Goal: Information Seeking & Learning: Find specific fact

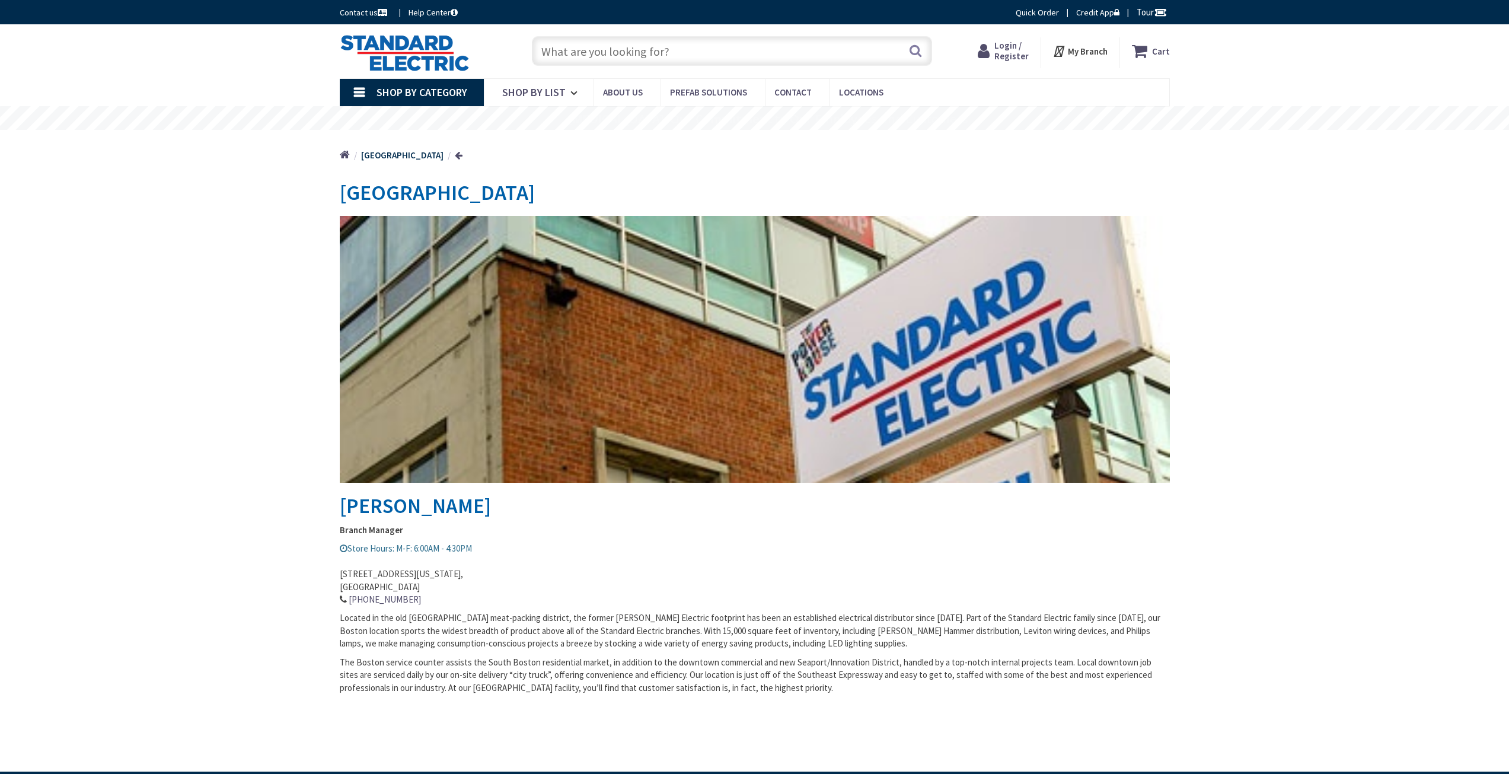
click at [567, 54] on input "text" at bounding box center [732, 51] width 400 height 30
paste input "viva veb82122"
type input "viva veb82122"
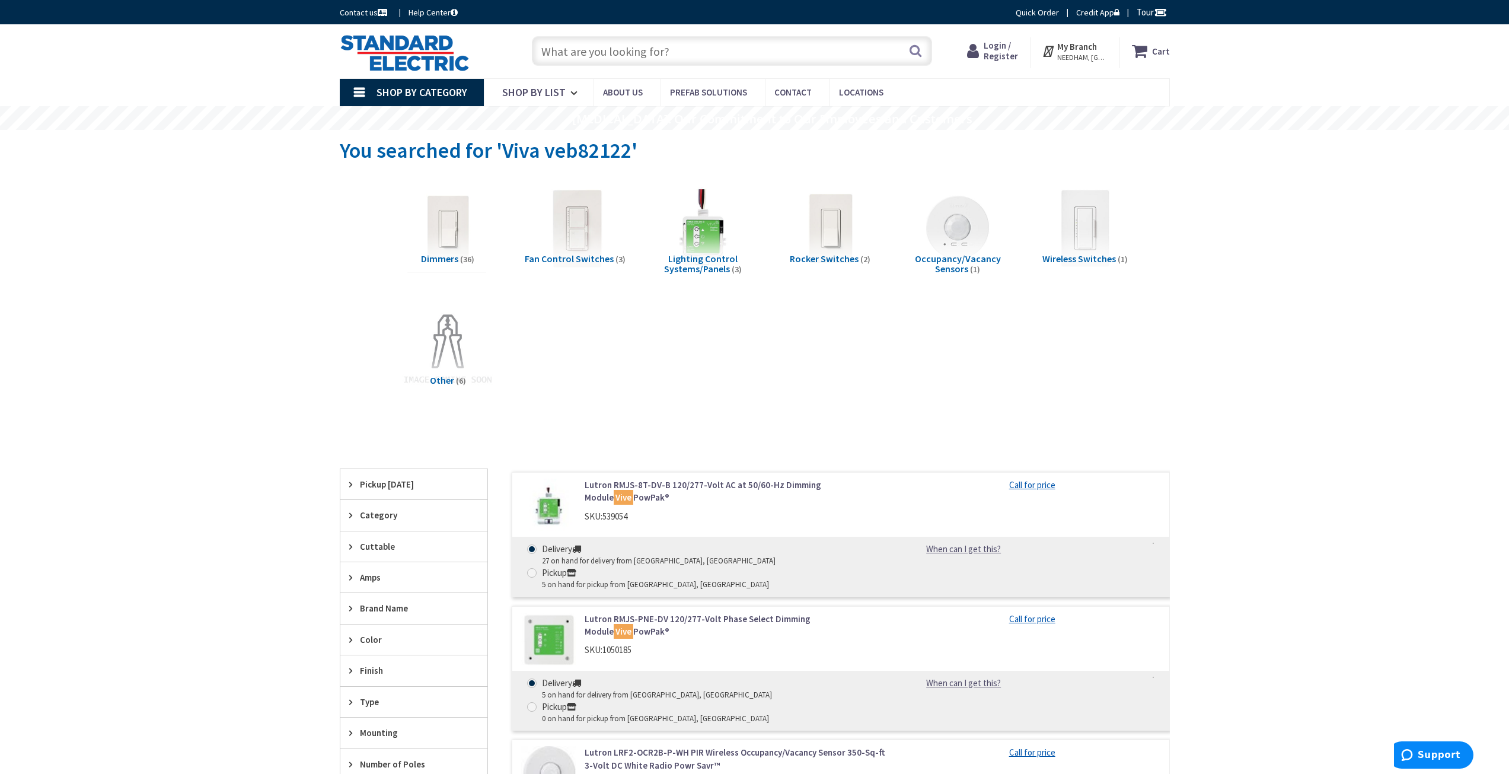
click at [585, 58] on input "text" at bounding box center [732, 51] width 400 height 30
paste input "viva veb82122"
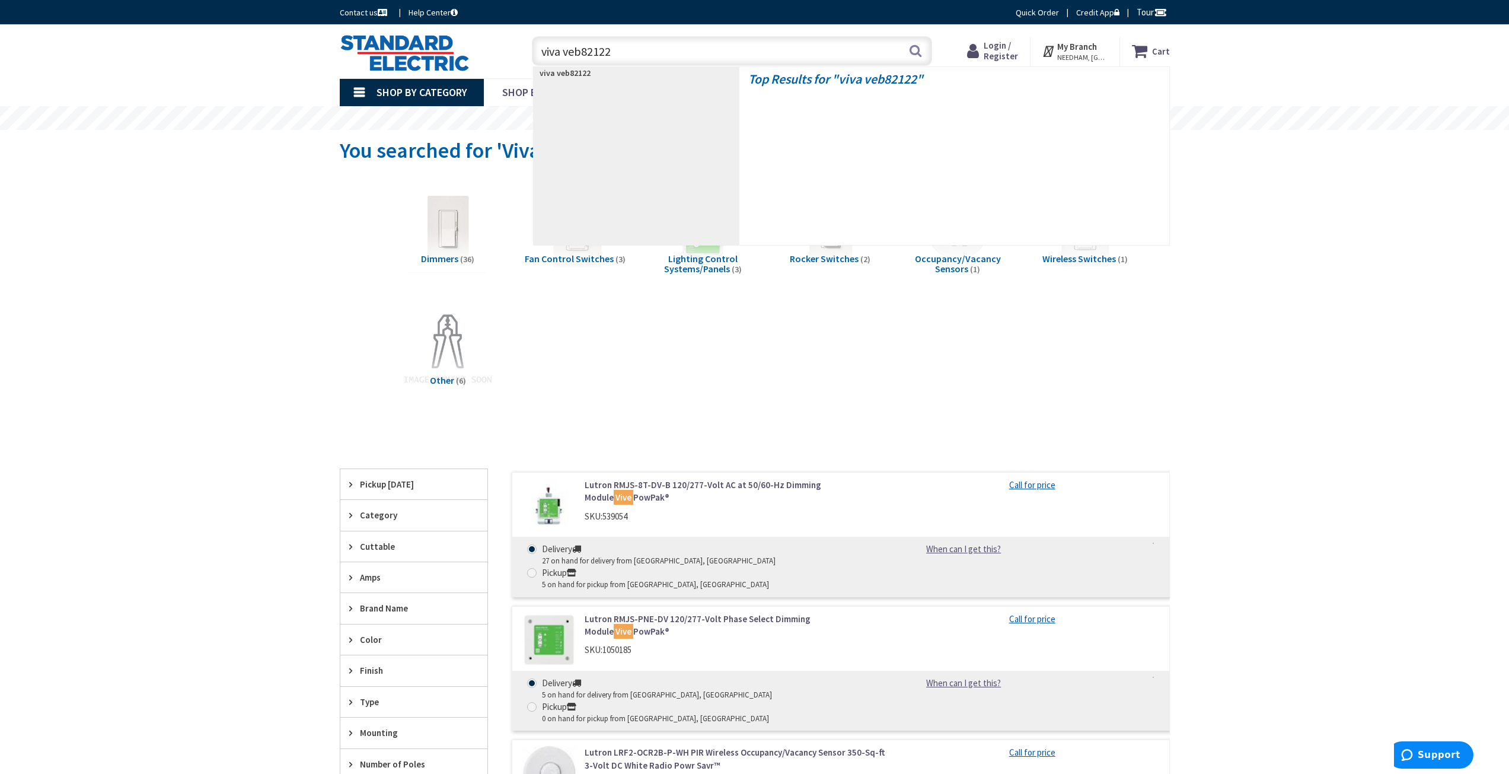
click at [568, 52] on input "viva veb82122" at bounding box center [732, 51] width 400 height 30
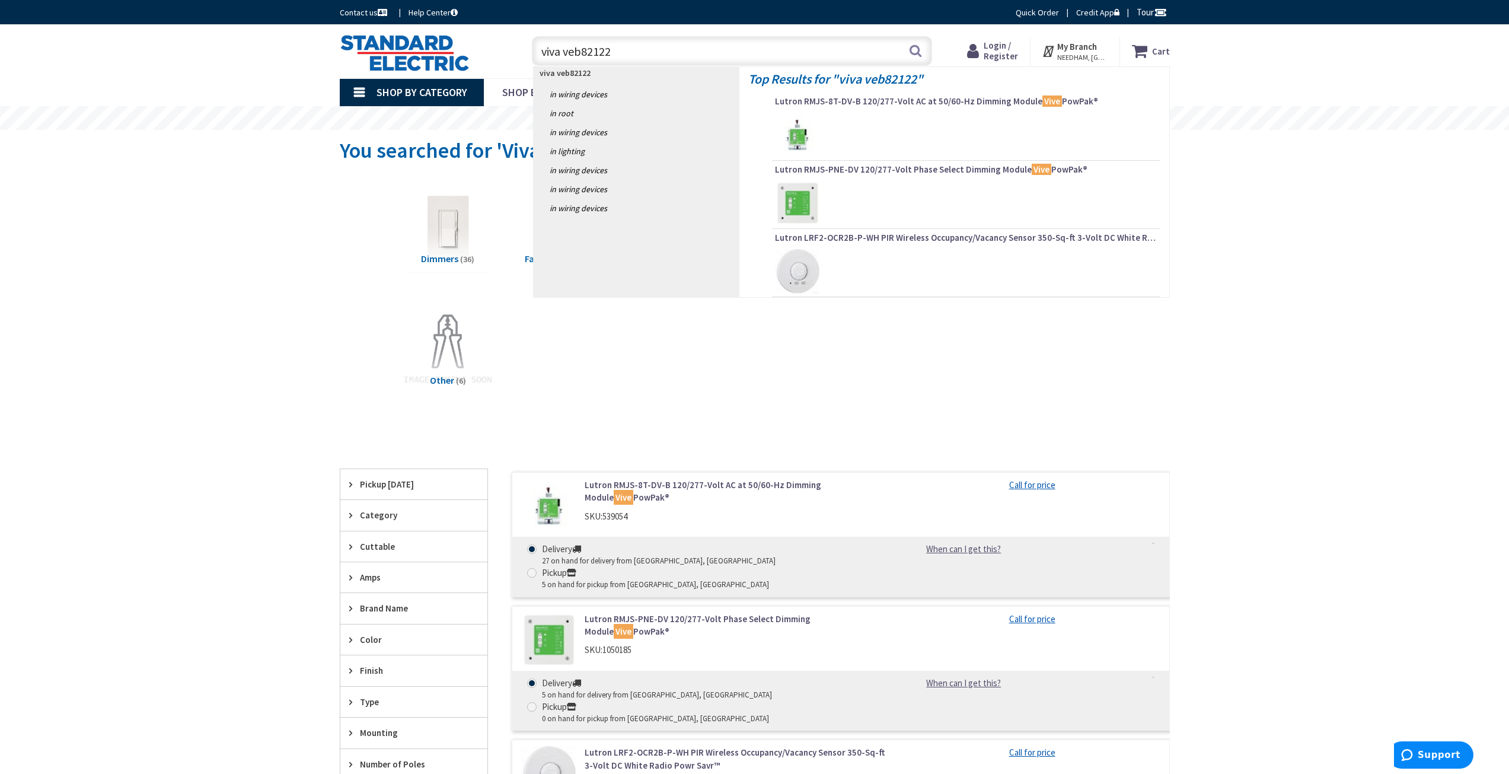
click at [567, 52] on input "viva veb82122" at bounding box center [732, 51] width 400 height 30
click at [560, 52] on input "viva veb82122" at bounding box center [732, 51] width 400 height 30
click at [563, 52] on input "viva veb82122" at bounding box center [732, 51] width 400 height 30
type input "veb82122"
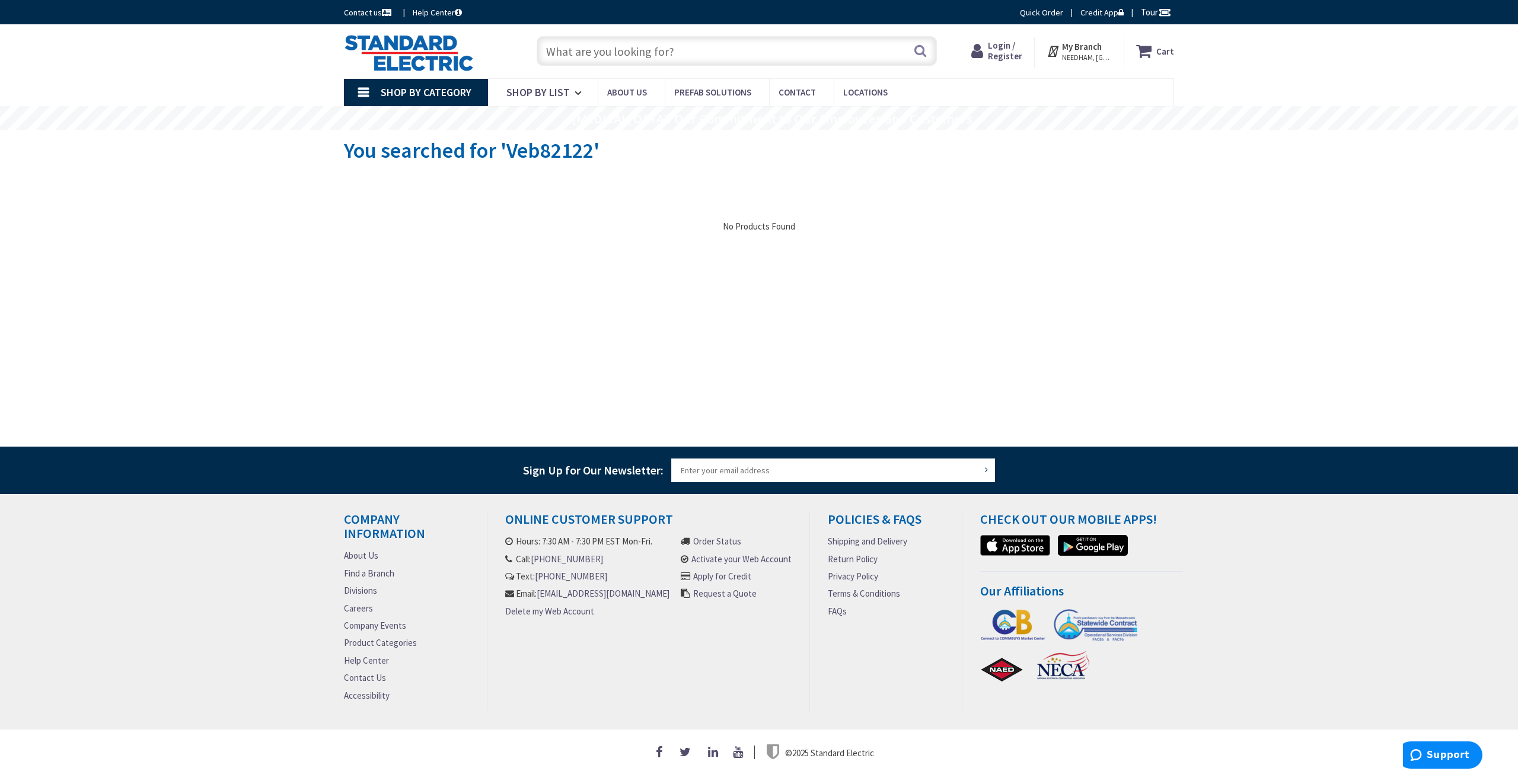
click at [575, 52] on input "text" at bounding box center [737, 51] width 400 height 30
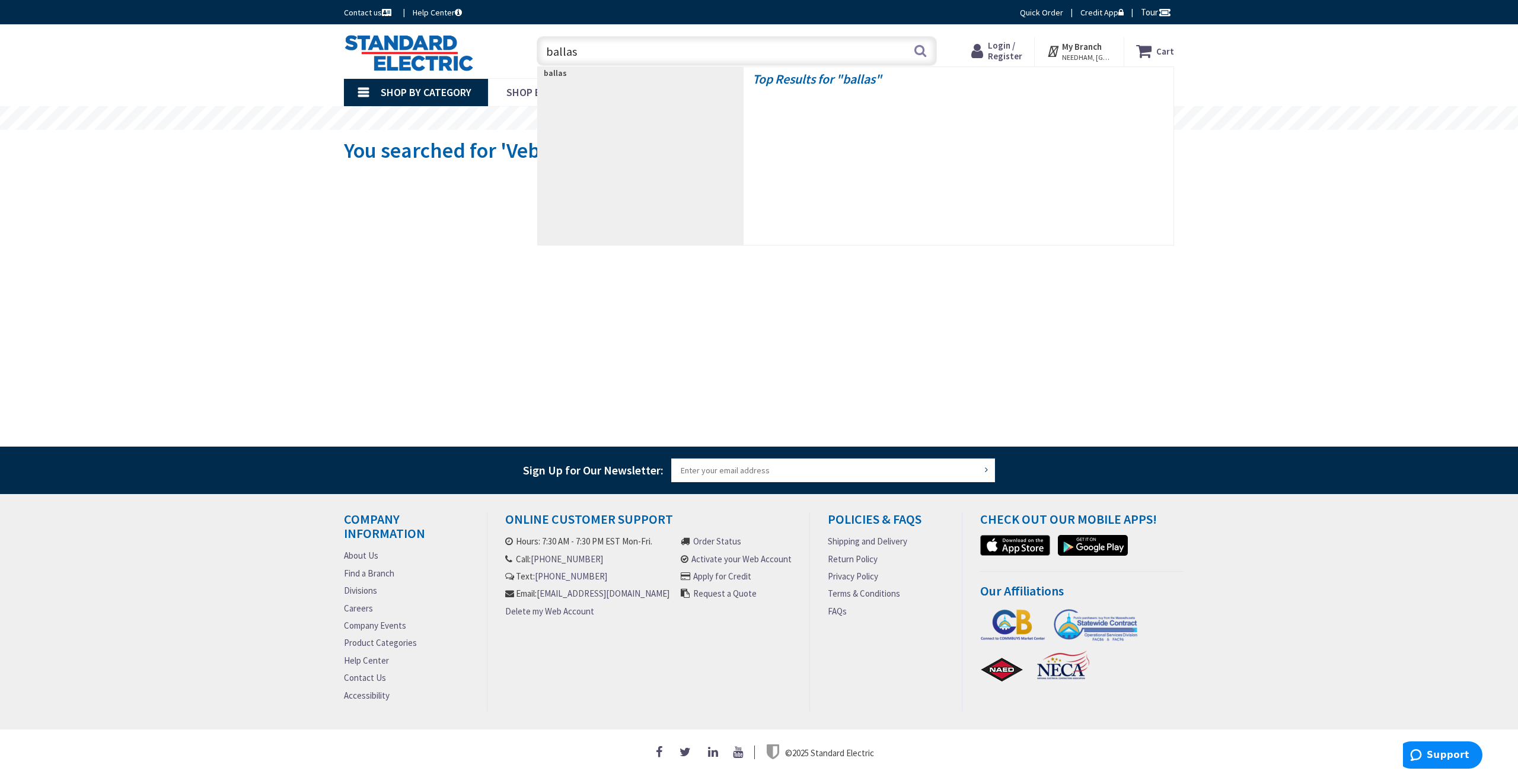
type input "ballast"
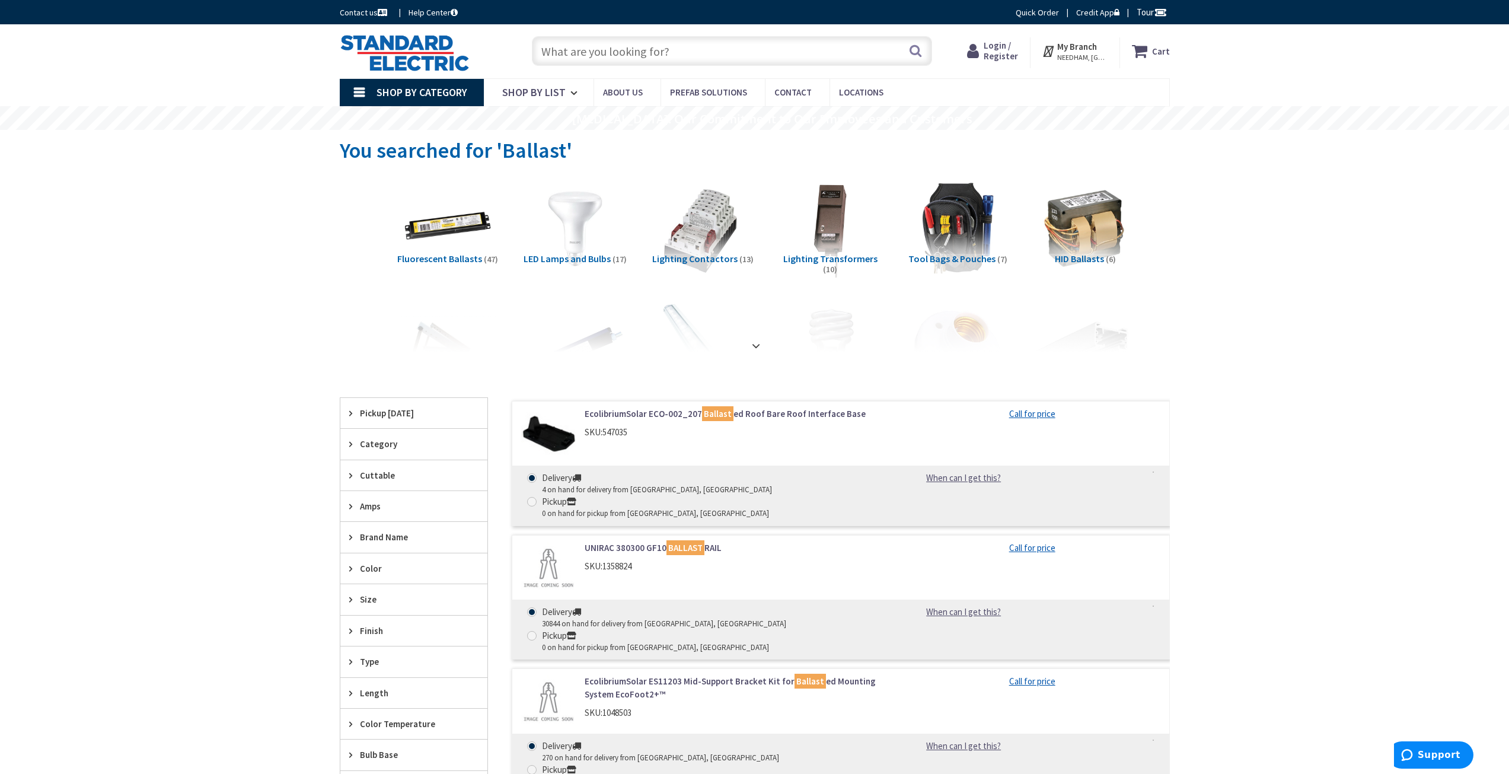
click at [415, 264] on span "Fluorescent Ballasts" at bounding box center [439, 259] width 85 height 12
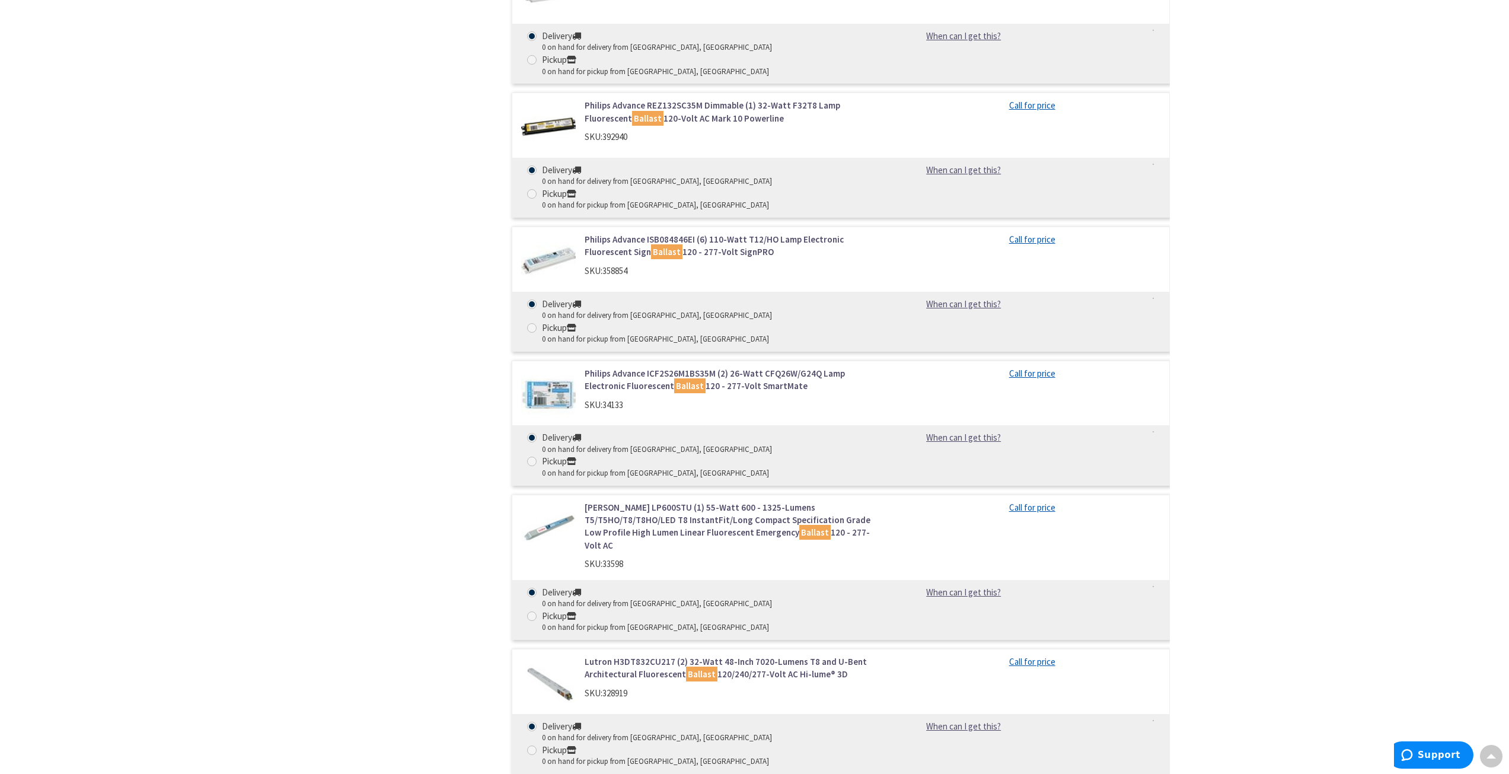
scroll to position [5180, 0]
